Goal: Task Accomplishment & Management: Complete application form

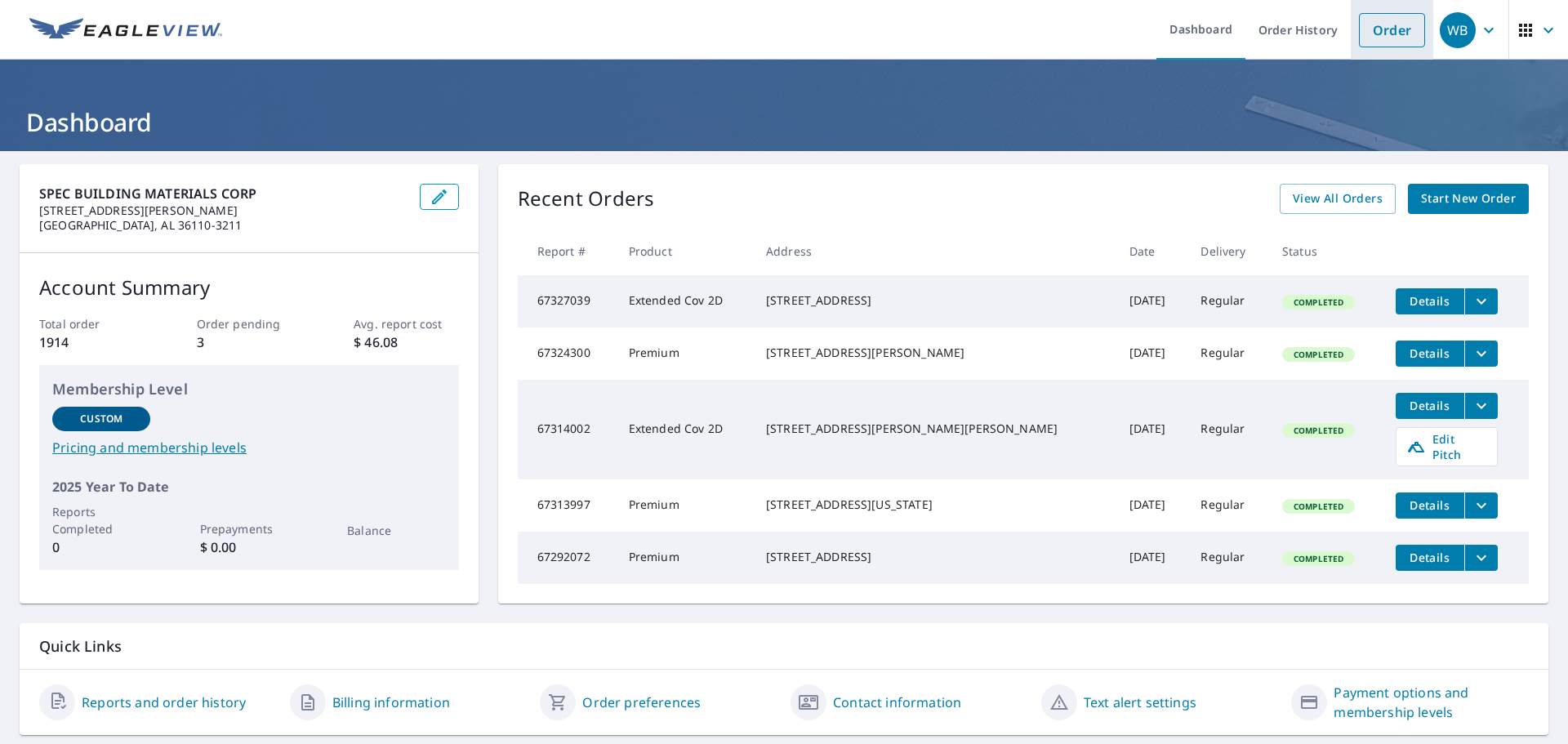
click at [1386, 37] on link "Order" at bounding box center [1392, 30] width 66 height 35
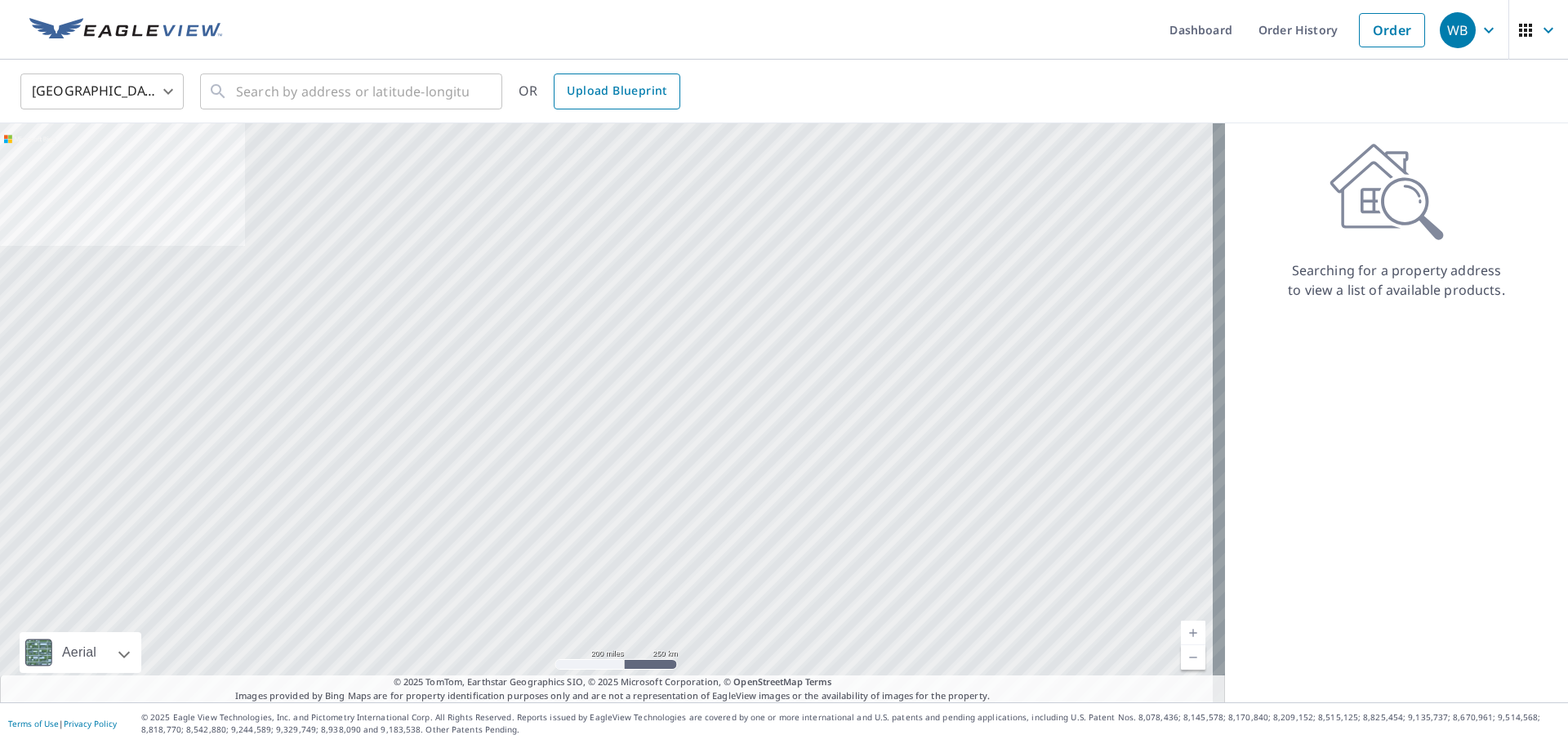
click at [656, 90] on span "Upload Blueprint" at bounding box center [616, 90] width 100 height 20
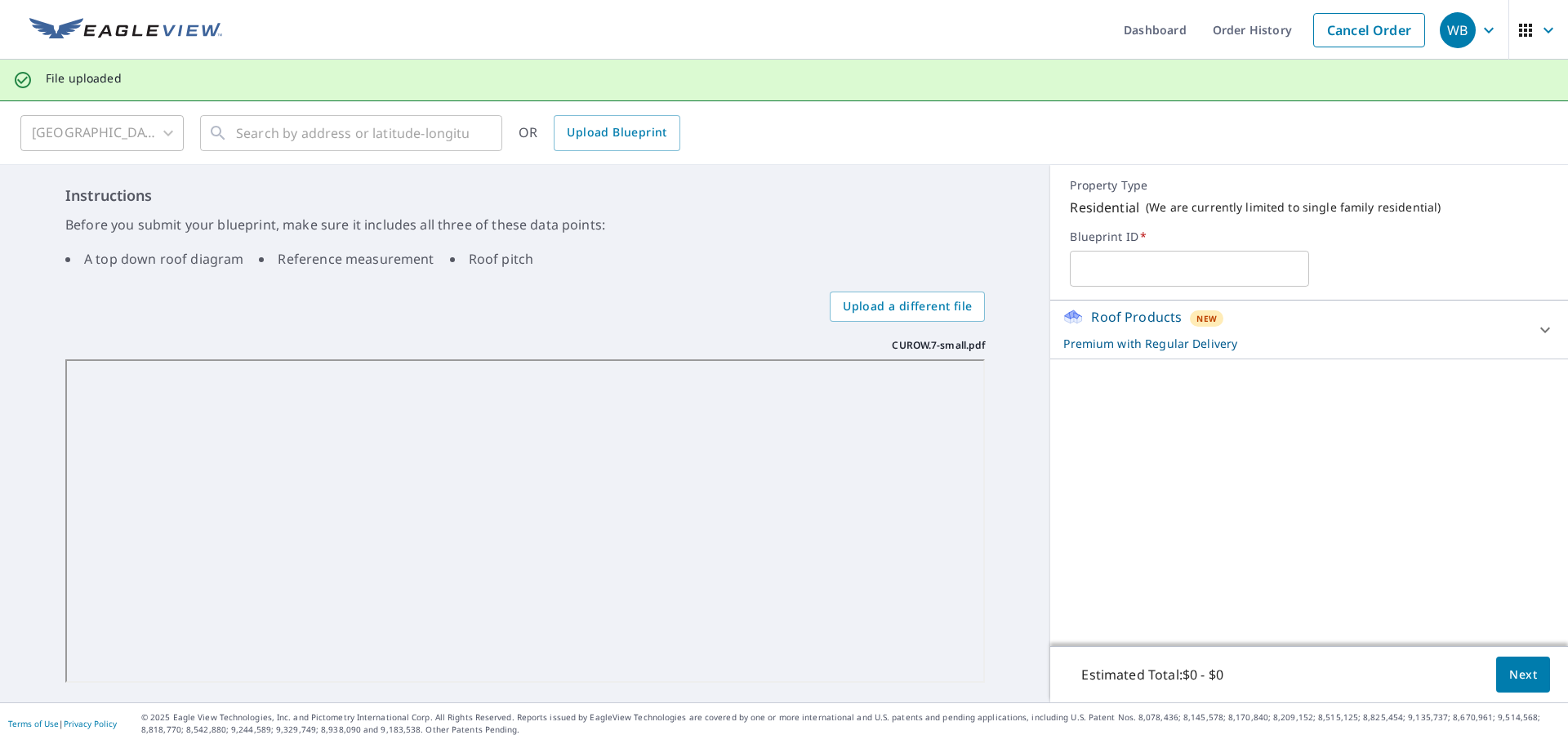
click at [1127, 268] on input "text" at bounding box center [1189, 269] width 239 height 46
type input "f"
type input "="
type input "Feath Curow lake house plans"
click at [1515, 670] on span "Next" at bounding box center [1522, 675] width 27 height 20
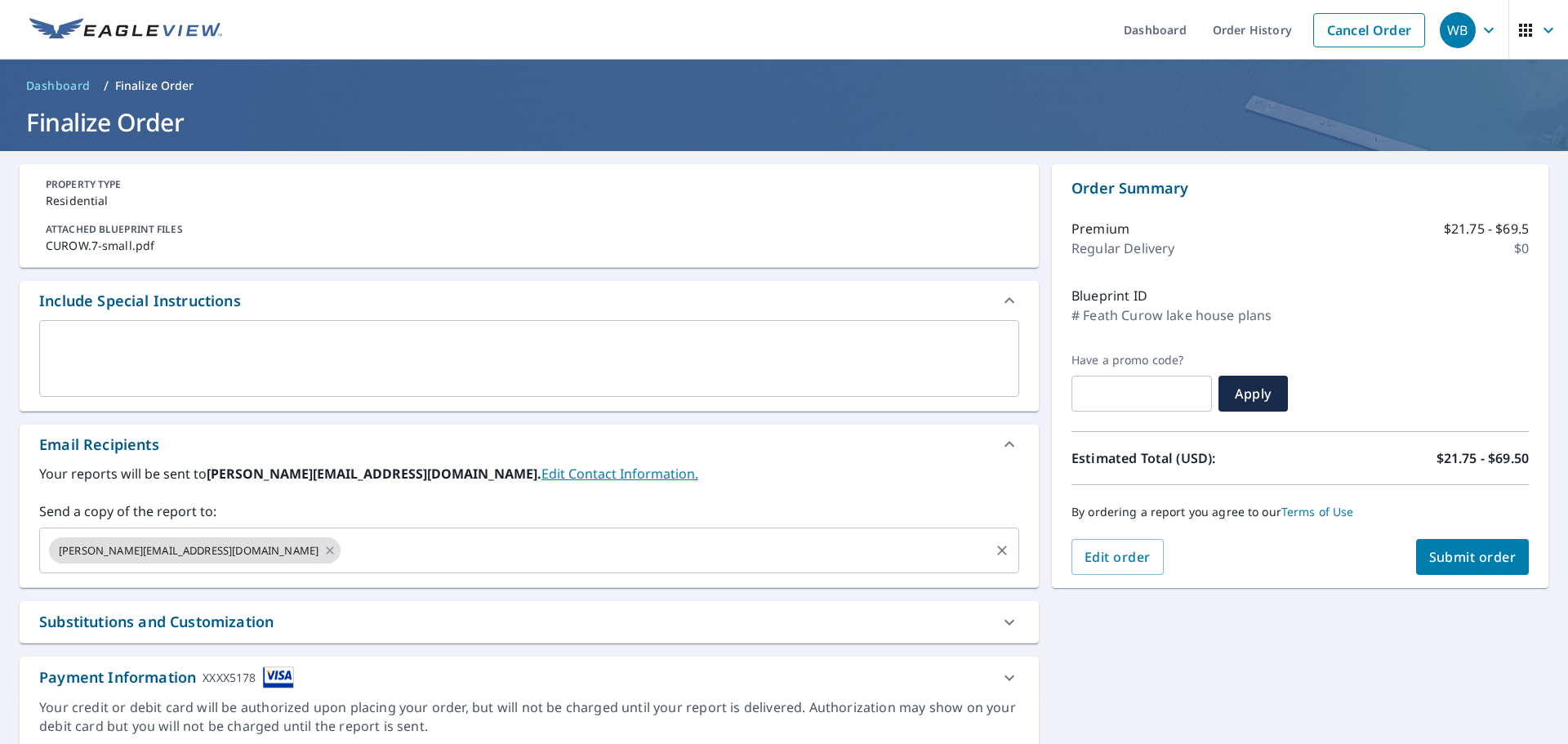
click at [343, 546] on input "text" at bounding box center [665, 550] width 645 height 31
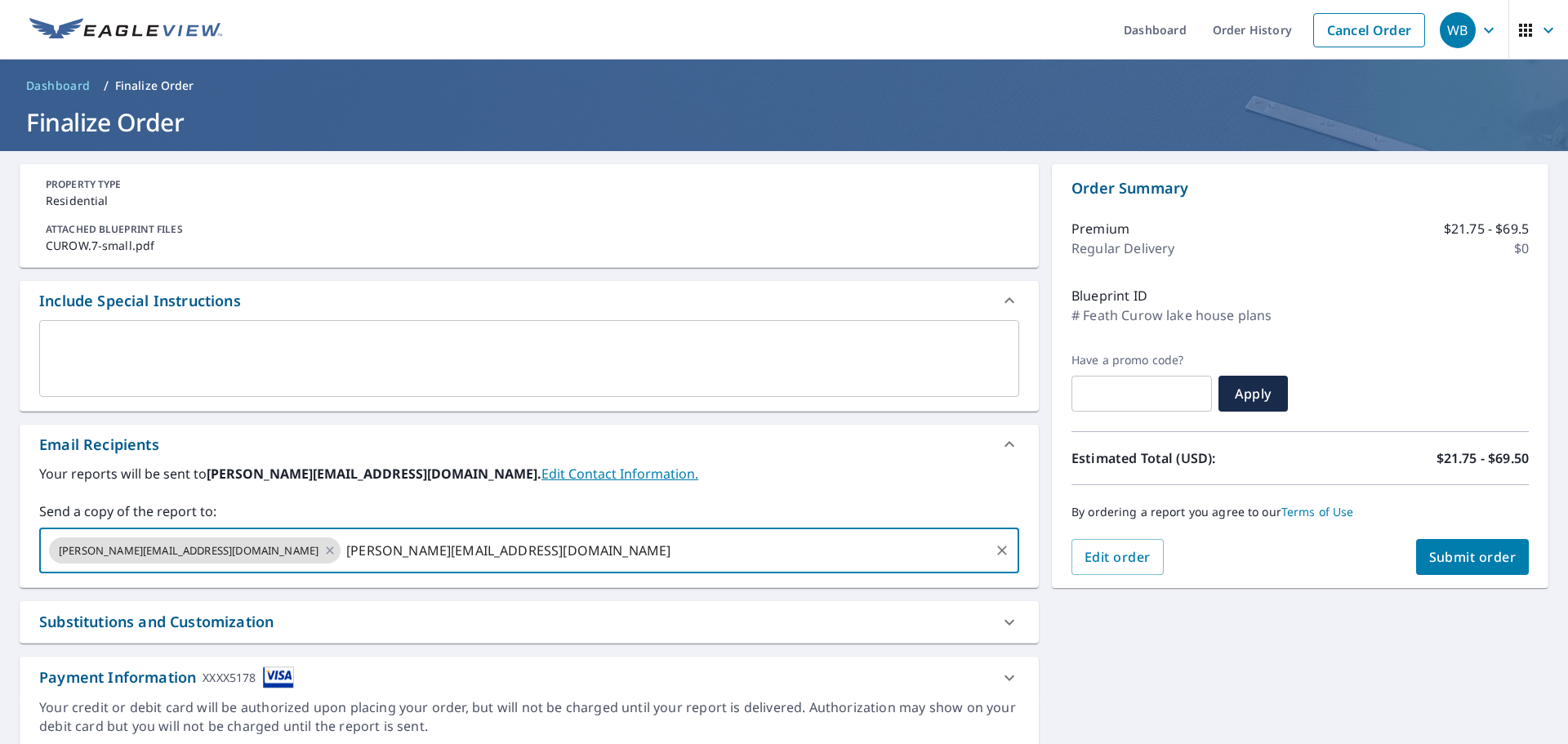
type input "[PERSON_NAME][EMAIL_ADDRESS][DOMAIN_NAME]"
click at [1450, 560] on span "Submit order" at bounding box center [1472, 557] width 88 height 18
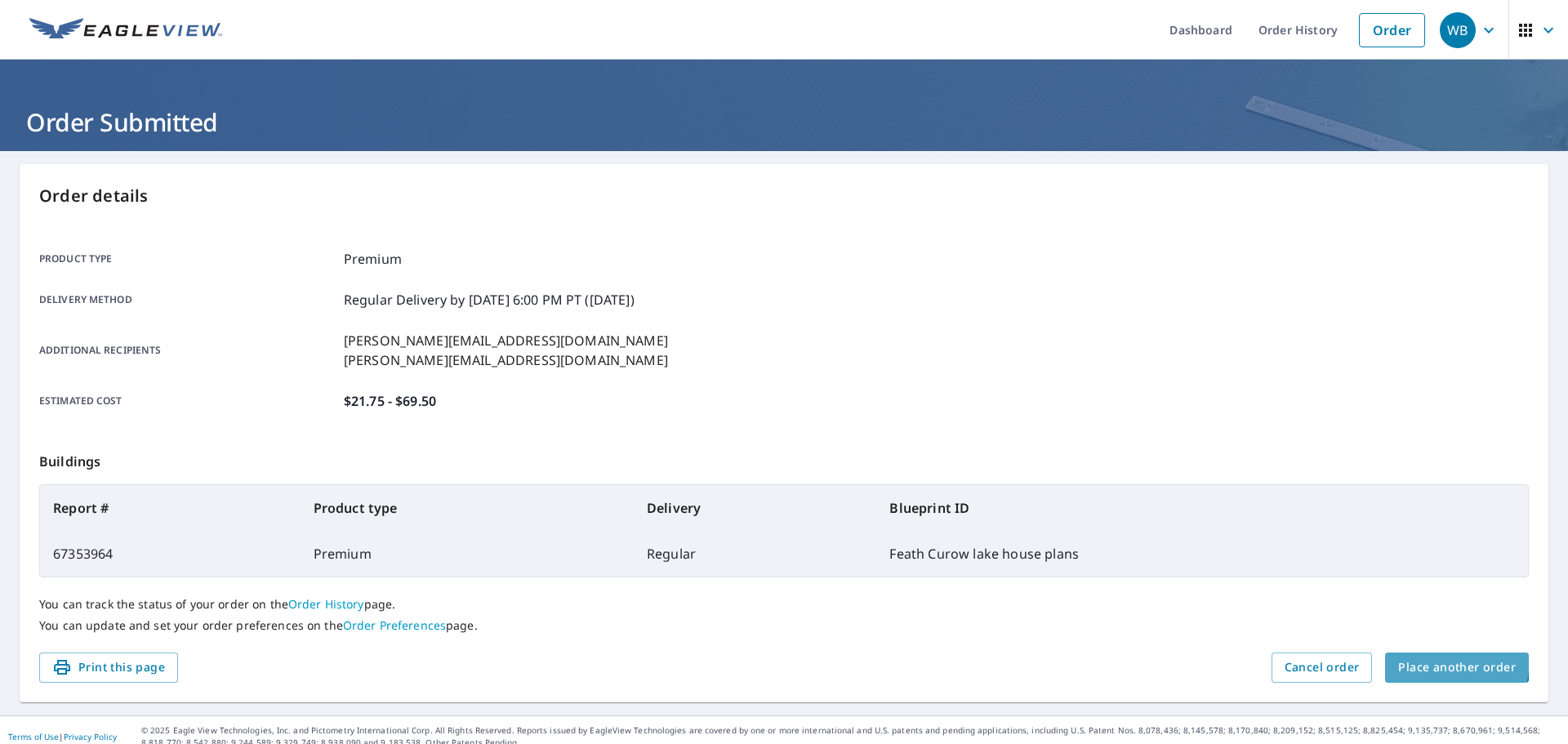
click at [1417, 658] on span "Place another order" at bounding box center [1456, 667] width 118 height 20
